Goal: Communication & Community: Answer question/provide support

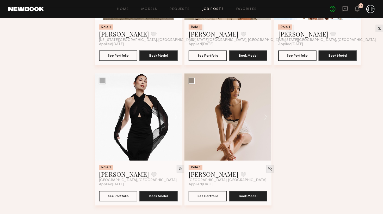
scroll to position [402, 0]
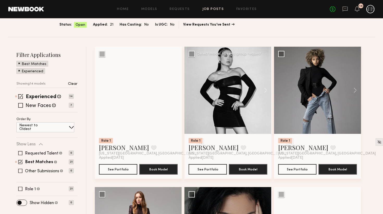
scroll to position [27, 0]
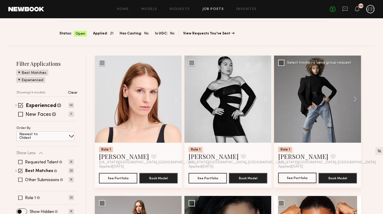
click at [304, 181] on button "See Portfolio" at bounding box center [297, 178] width 38 height 10
click at [217, 179] on button "See Portfolio" at bounding box center [208, 178] width 38 height 10
click at [124, 175] on button "See Portfolio" at bounding box center [118, 178] width 38 height 10
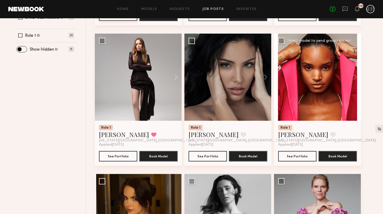
scroll to position [193, 0]
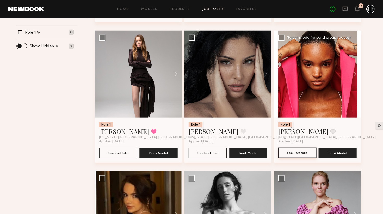
click at [305, 154] on button "See Portfolio" at bounding box center [297, 153] width 38 height 10
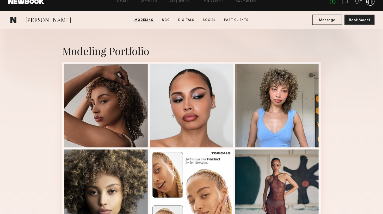
scroll to position [55, 0]
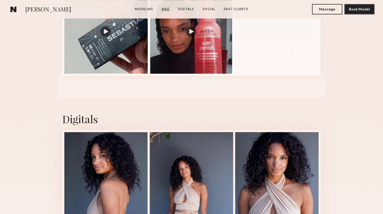
scroll to position [660, 0]
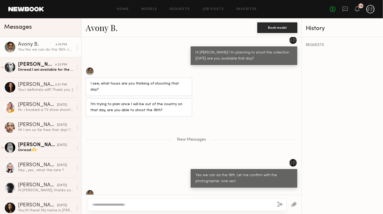
scroll to position [397, 0]
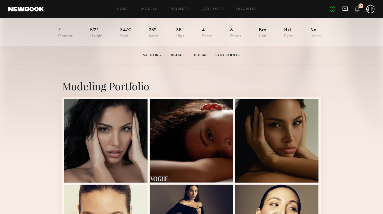
scroll to position [55, 0]
click at [346, 9] on icon at bounding box center [345, 8] width 2 height 1
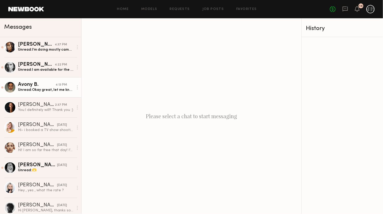
click at [39, 93] on link "Avony B. 4:13 PM Unread: Okay great, let me know :)" at bounding box center [40, 87] width 81 height 20
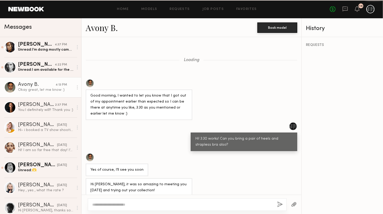
scroll to position [252, 0]
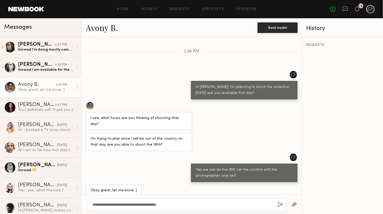
type textarea "**********"
click at [280, 200] on div "**********" at bounding box center [187, 204] width 199 height 13
click at [280, 204] on button "button" at bounding box center [281, 204] width 6 height 7
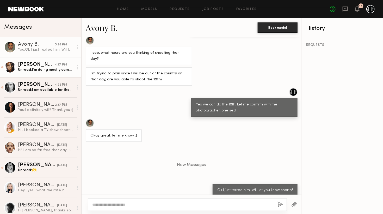
click at [41, 75] on link "Paige G. 4:37 PM Unread: I’m doing mostly campaigns, on hold for a few as well!…" at bounding box center [40, 67] width 81 height 20
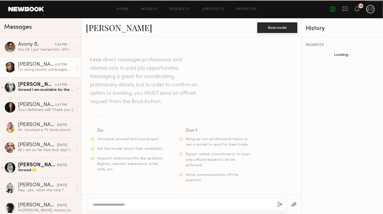
scroll to position [528, 0]
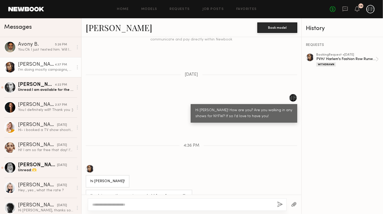
click at [109, 30] on link "Paige G." at bounding box center [119, 27] width 66 height 11
click at [152, 205] on textarea at bounding box center [182, 204] width 181 height 5
type textarea "**********"
click at [281, 205] on button "button" at bounding box center [281, 204] width 6 height 7
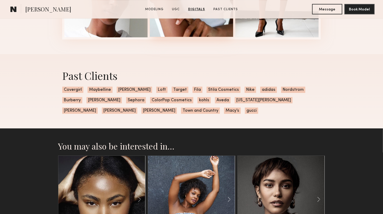
scroll to position [853, 0]
